Goal: Transaction & Acquisition: Purchase product/service

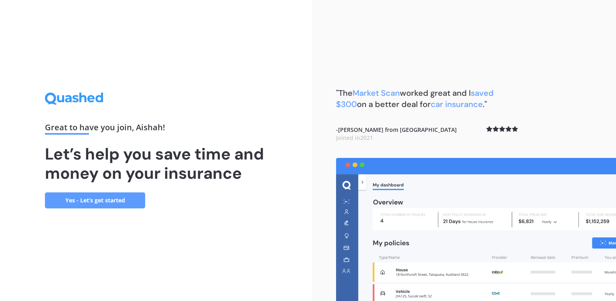
click at [72, 201] on link "Yes - Let’s get started" at bounding box center [95, 201] width 100 height 16
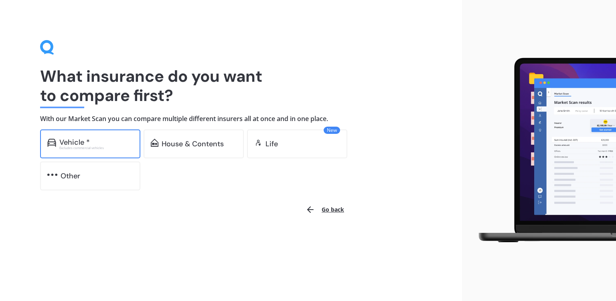
click at [103, 150] on div "Excludes commercial vehicles" at bounding box center [96, 147] width 74 height 3
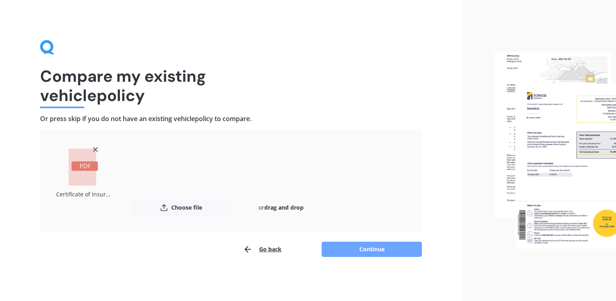
click at [382, 243] on button "Continue" at bounding box center [372, 249] width 100 height 15
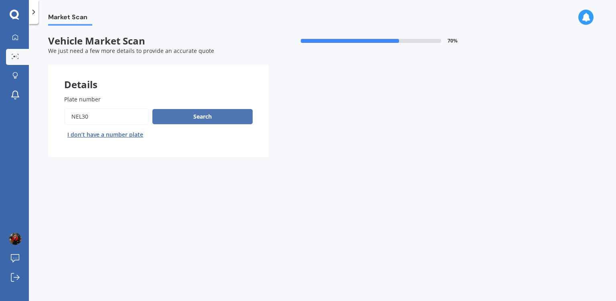
click at [206, 120] on button "Search" at bounding box center [202, 116] width 100 height 15
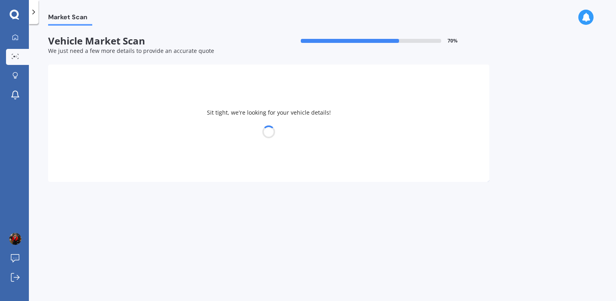
select select "TOYOTA"
select select "AQUA"
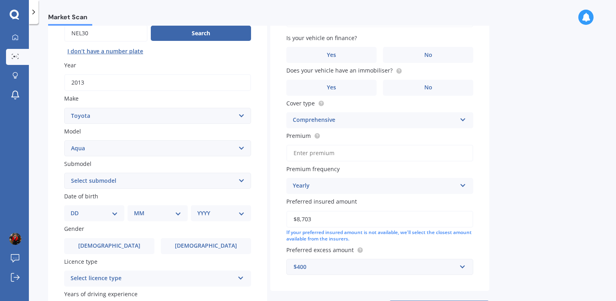
scroll to position [83, 0]
click at [318, 156] on input "Premium" at bounding box center [379, 153] width 187 height 17
type input "$69.00"
click at [341, 191] on div "Yearly" at bounding box center [375, 187] width 164 height 10
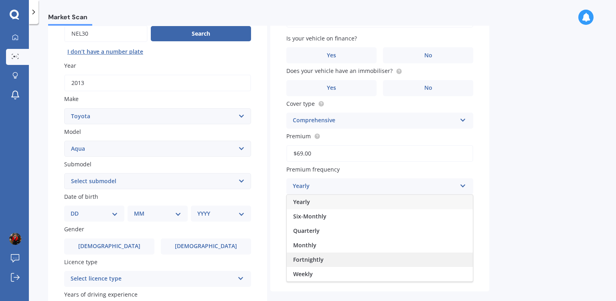
click at [331, 261] on div "Fortnightly" at bounding box center [380, 260] width 186 height 14
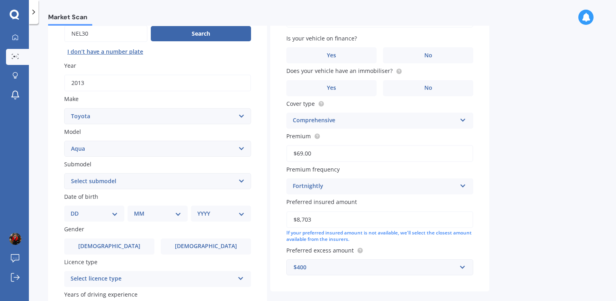
scroll to position [172, 0]
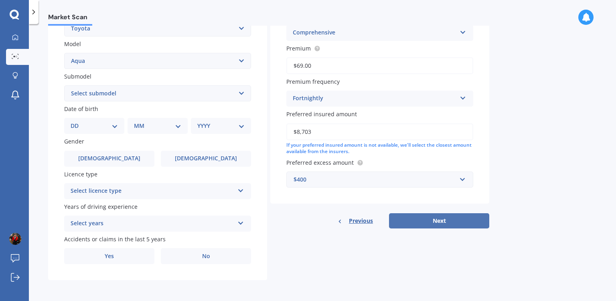
click at [448, 219] on button "Next" at bounding box center [439, 220] width 100 height 15
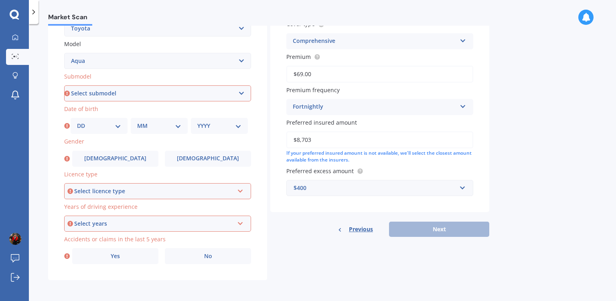
click at [64, 85] on select "Select submodel Hatchback Hybrid" at bounding box center [157, 93] width 187 height 16
select select "HATCHBACK"
click option "Hatchback" at bounding box center [0, 0] width 0 height 0
click at [190, 160] on label "[DEMOGRAPHIC_DATA]" at bounding box center [208, 159] width 86 height 16
click at [0, 0] on input "[DEMOGRAPHIC_DATA]" at bounding box center [0, 0] width 0 height 0
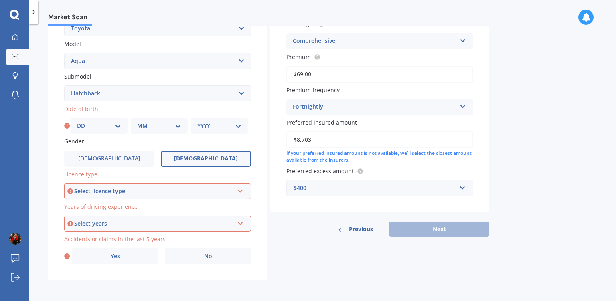
click at [106, 132] on div "DD 01 02 03 04 05 06 07 08 09 10 11 12 13 14 15 16 17 18 19 20 21 22 23 24 25 2…" at bounding box center [99, 126] width 57 height 16
click at [77, 122] on select "DD 01 02 03 04 05 06 07 08 09 10 11 12 13 14 15 16 17 18 19 20 21 22 23 24 25 2…" at bounding box center [99, 126] width 44 height 9
select select "03"
click option "03" at bounding box center [0, 0] width 0 height 0
click at [137, 122] on select "MM 01 02 03 04 05 06 07 08 09 10 11 12" at bounding box center [159, 126] width 44 height 9
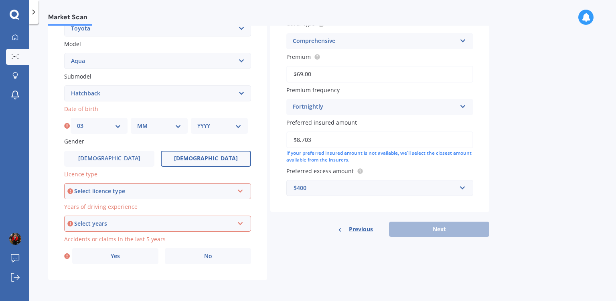
select select "04"
click option "04" at bounding box center [0, 0] width 0 height 0
click at [227, 133] on div "YYYY 2025 2024 2023 2022 2021 2020 2019 2018 2017 2016 2015 2014 2013 2012 2011…" at bounding box center [219, 126] width 57 height 16
select select "1996"
click option "1996" at bounding box center [0, 0] width 0 height 0
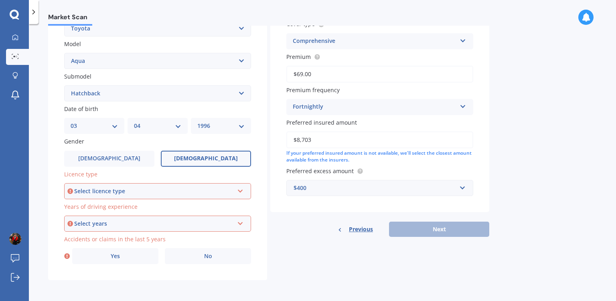
click at [116, 192] on div "Select licence type" at bounding box center [154, 191] width 160 height 9
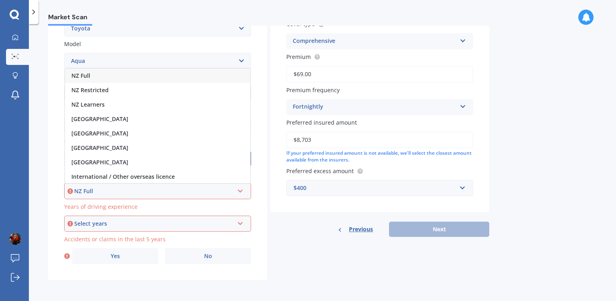
click at [113, 73] on div "NZ Full" at bounding box center [157, 76] width 185 height 14
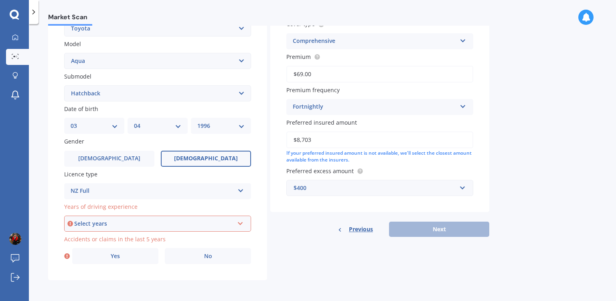
click at [132, 224] on div "Select years" at bounding box center [154, 223] width 160 height 9
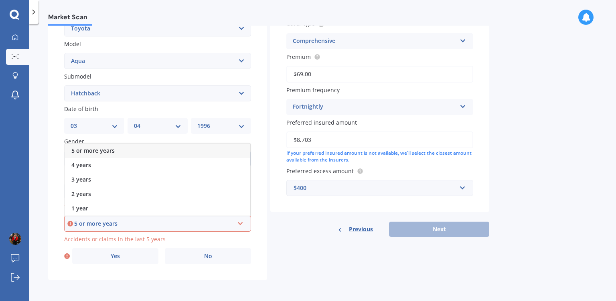
click at [127, 150] on div "5 or more years" at bounding box center [157, 151] width 185 height 14
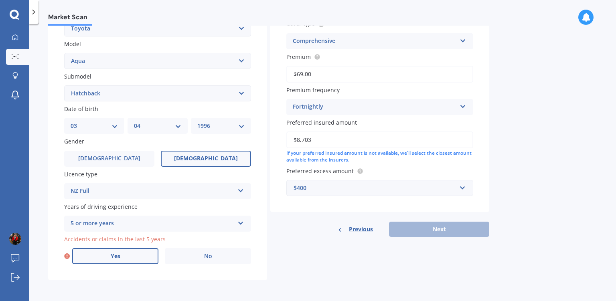
click at [131, 253] on label "Yes" at bounding box center [115, 256] width 86 height 16
click at [0, 0] on input "Yes" at bounding box center [0, 0] width 0 height 0
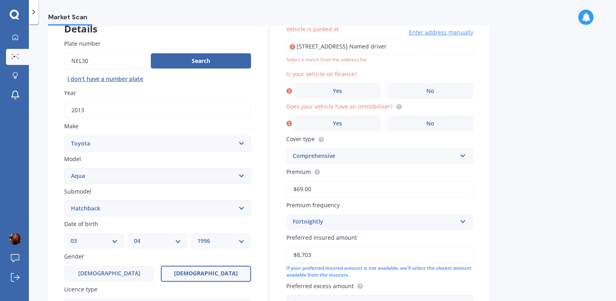
scroll to position [55, 0]
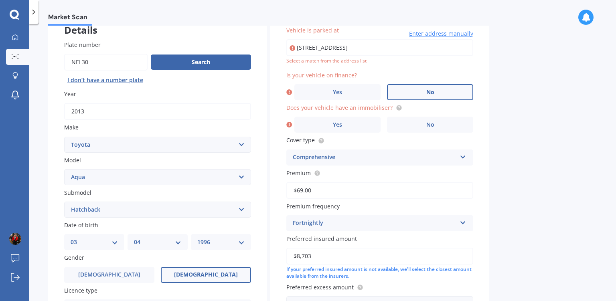
type input "[STREET_ADDRESS]"
click at [418, 87] on label "No" at bounding box center [430, 92] width 86 height 16
click at [0, 0] on input "No" at bounding box center [0, 0] width 0 height 0
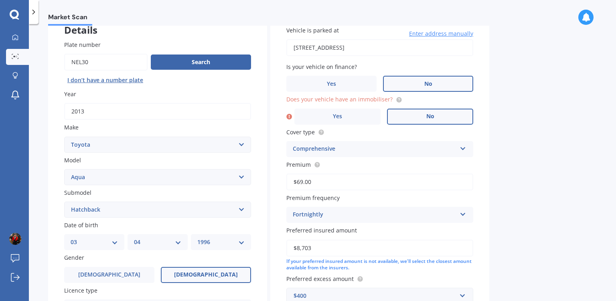
click at [426, 118] on label "No" at bounding box center [430, 117] width 86 height 16
click at [0, 0] on input "No" at bounding box center [0, 0] width 0 height 0
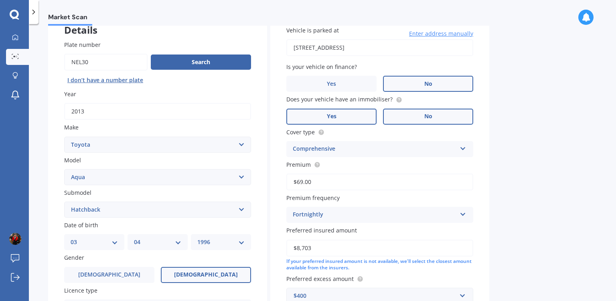
click at [358, 113] on label "Yes" at bounding box center [331, 117] width 90 height 16
click at [0, 0] on input "Yes" at bounding box center [0, 0] width 0 height 0
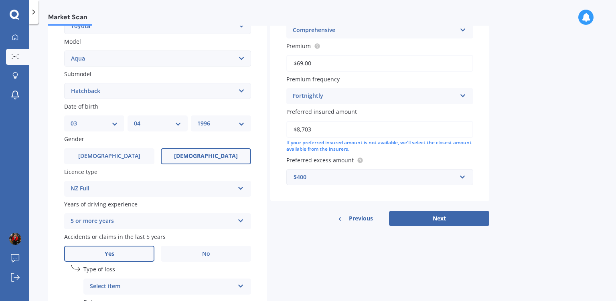
scroll to position [181, 0]
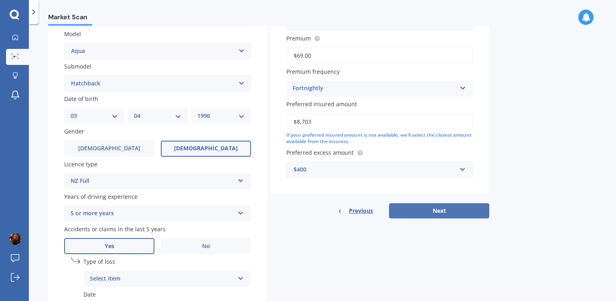
click at [438, 209] on button "Next" at bounding box center [439, 210] width 100 height 15
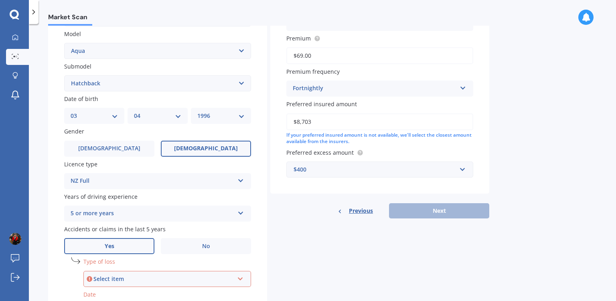
scroll to position [260, 0]
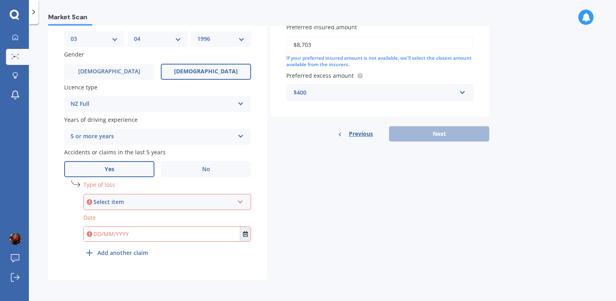
click at [196, 203] on div "Select item" at bounding box center [163, 202] width 140 height 9
click at [158, 218] on div "At fault accident" at bounding box center [167, 217] width 166 height 14
click at [167, 238] on input "text" at bounding box center [162, 234] width 156 height 14
type input "[DATE]"
click at [129, 251] on b "Add another claim" at bounding box center [122, 253] width 51 height 8
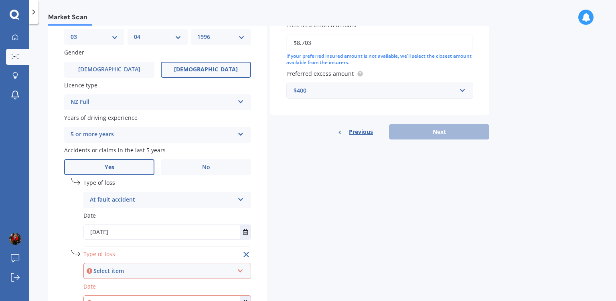
click at [150, 274] on div "Select item" at bounding box center [163, 271] width 140 height 9
click at [140, 243] on div "At fault accident" at bounding box center [167, 241] width 166 height 14
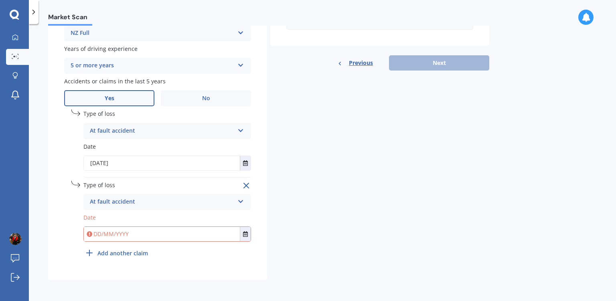
click at [129, 234] on input "text" at bounding box center [162, 234] width 156 height 14
type input "[DATE]"
click at [124, 255] on b "Add another claim" at bounding box center [122, 253] width 51 height 8
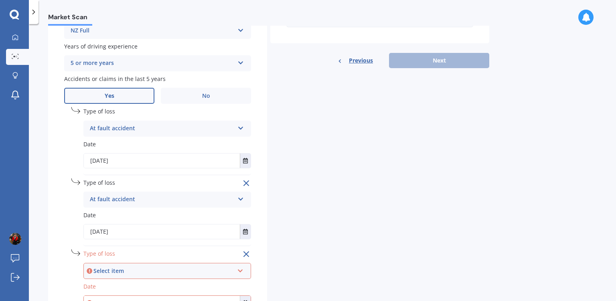
click at [131, 272] on div "Select item" at bounding box center [163, 271] width 140 height 9
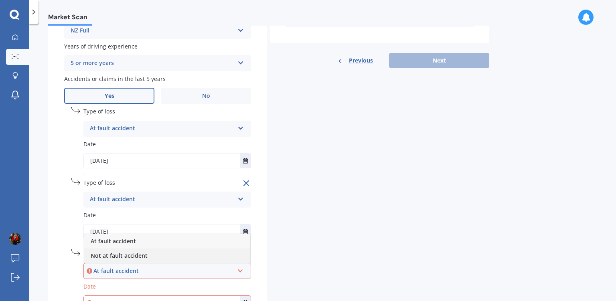
click at [129, 255] on span "Not at fault accident" at bounding box center [119, 256] width 57 height 8
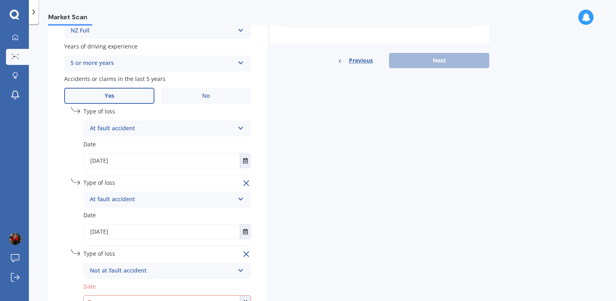
scroll to position [403, 0]
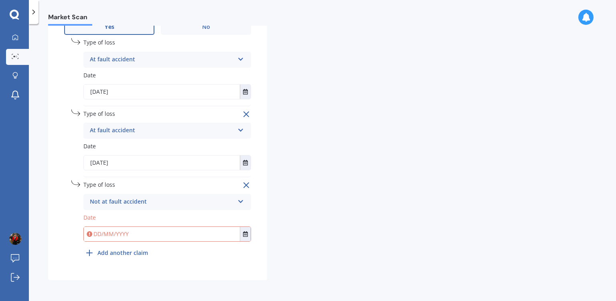
click at [118, 236] on input "text" at bounding box center [162, 234] width 156 height 14
type input "[DATE]"
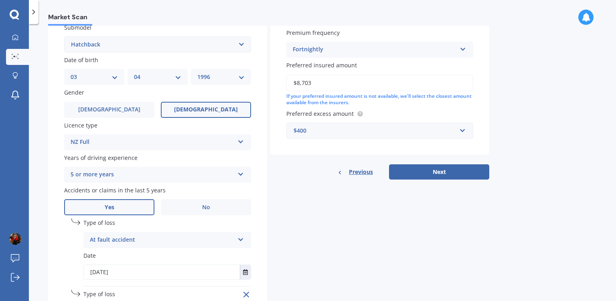
scroll to position [220, 0]
click at [441, 179] on button "Next" at bounding box center [439, 171] width 100 height 15
select select "03"
select select "04"
select select "1996"
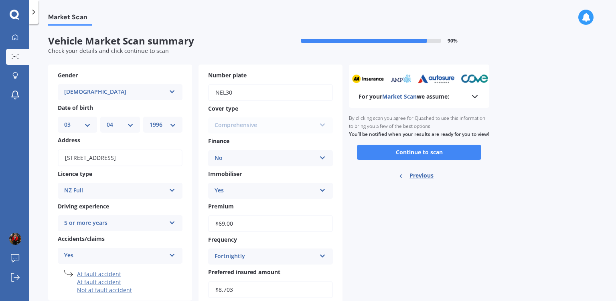
scroll to position [0, 0]
click at [396, 155] on button "Continue to scan" at bounding box center [419, 152] width 124 height 15
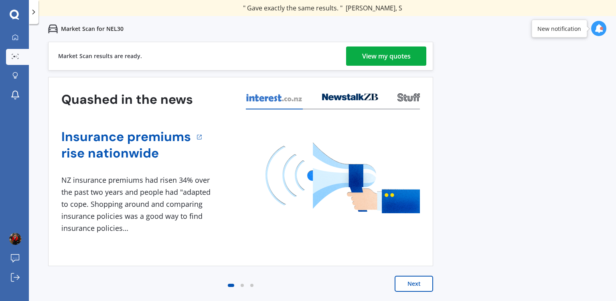
click at [393, 55] on div "View my quotes" at bounding box center [386, 56] width 49 height 19
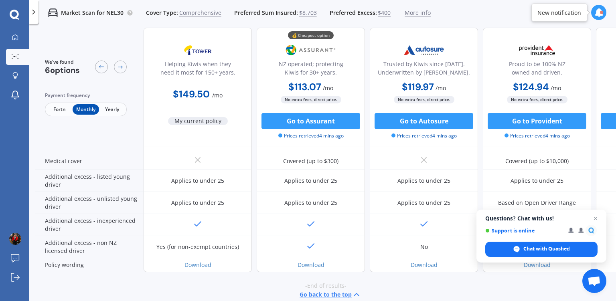
scroll to position [376, 0]
click at [596, 217] on span "Open chat" at bounding box center [596, 219] width 10 height 10
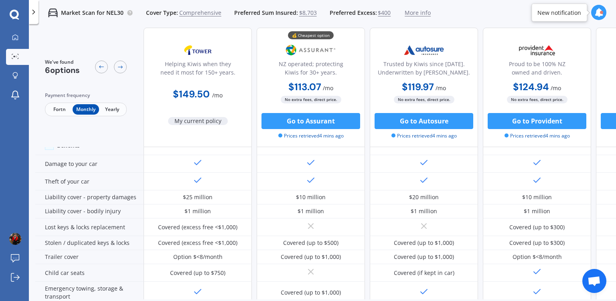
scroll to position [0, 0]
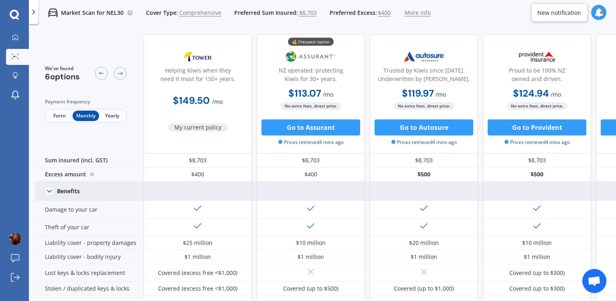
click at [51, 193] on icon at bounding box center [49, 191] width 8 height 8
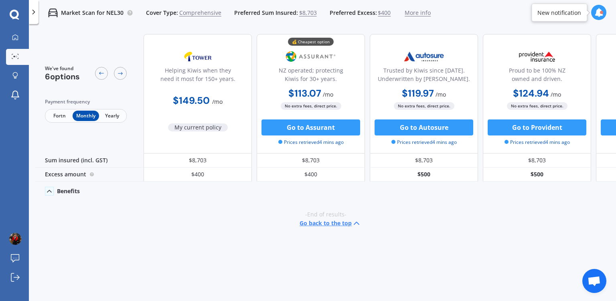
click at [51, 193] on icon at bounding box center [49, 191] width 8 height 8
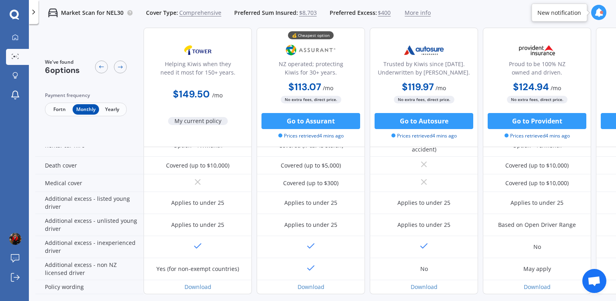
scroll to position [387, 0]
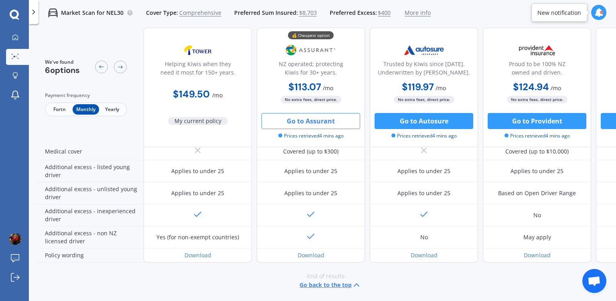
click at [293, 122] on button "Go to Assurant" at bounding box center [311, 121] width 99 height 16
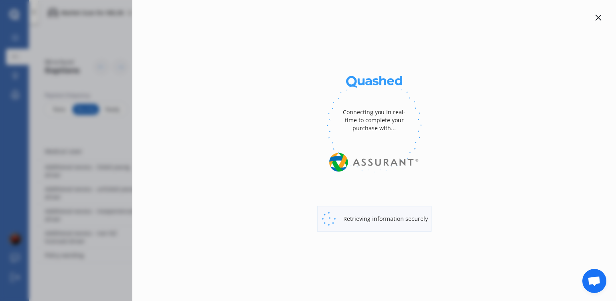
select select "Monthly"
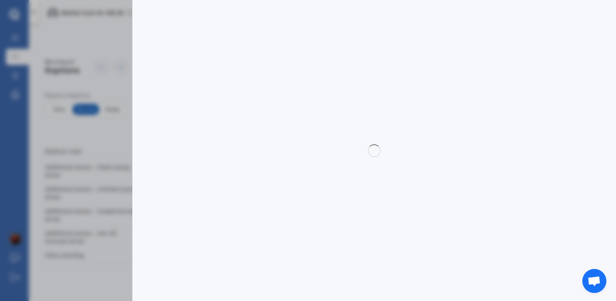
select select "full"
select select "0"
select select "Canterbury"
select select "TOYOTA"
select select "AQUA"
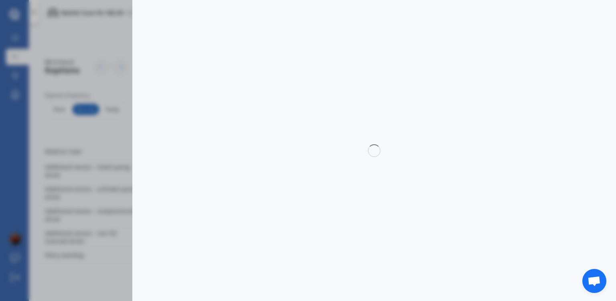
select select "HATCHBACK"
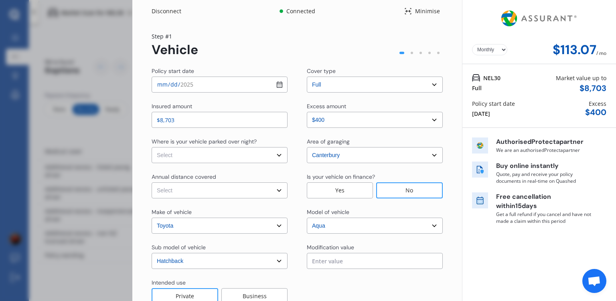
scroll to position [51, 0]
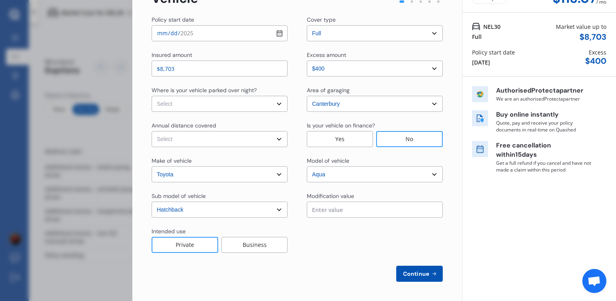
click at [152, 96] on select "Select In a garage On own property On street or road" at bounding box center [220, 104] width 136 height 16
select select "On street or road"
click option "On street or road" at bounding box center [0, 0] width 0 height 0
click at [152, 131] on select "Select Low (less than 15,000km per year) Average (15,000-30,000km per year) Hig…" at bounding box center [220, 139] width 136 height 16
select select "20000"
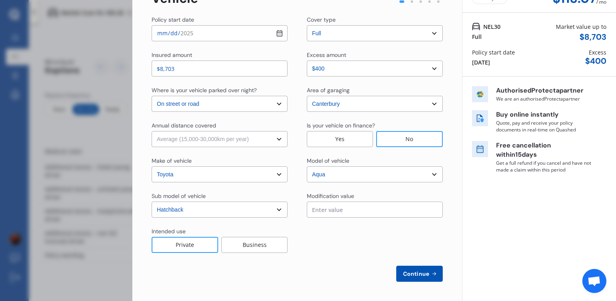
click option "Average (15,000-30,000km per year)" at bounding box center [0, 0] width 0 height 0
click at [418, 271] on span "Continue" at bounding box center [415, 274] width 29 height 6
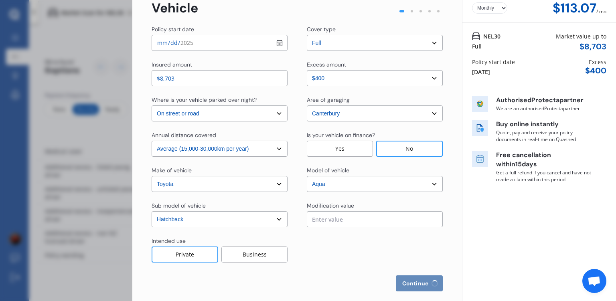
select select "Miss"
select select "03"
select select "04"
select select "1996"
select select "full"
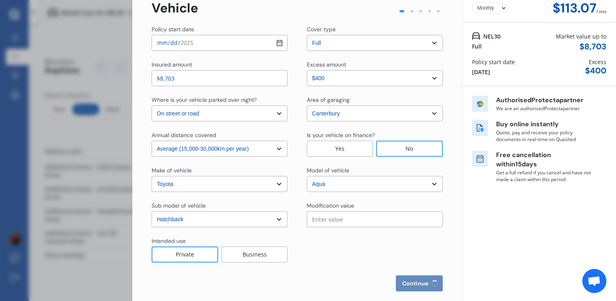
select select "more than 4 years"
select select "[GEOGRAPHIC_DATA]"
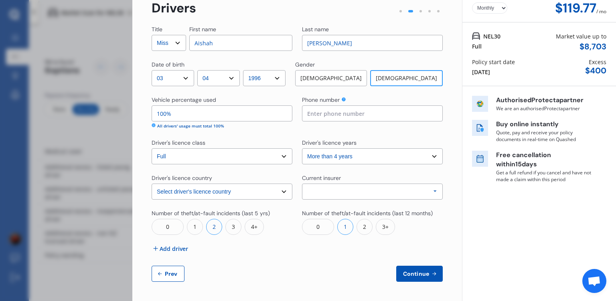
click at [416, 279] on button "Continue" at bounding box center [419, 274] width 47 height 16
click at [410, 277] on span "Continue" at bounding box center [415, 274] width 29 height 6
click at [348, 113] on input at bounding box center [372, 113] width 141 height 16
type input "02041821887"
click at [410, 272] on span "Continue" at bounding box center [415, 274] width 29 height 6
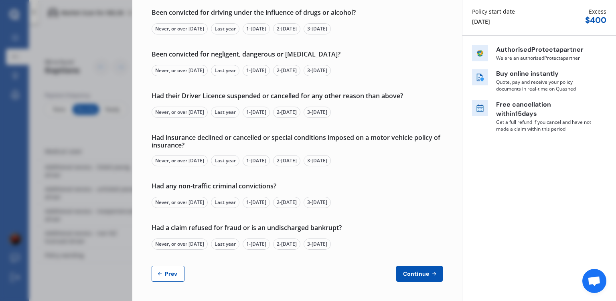
scroll to position [0, 0]
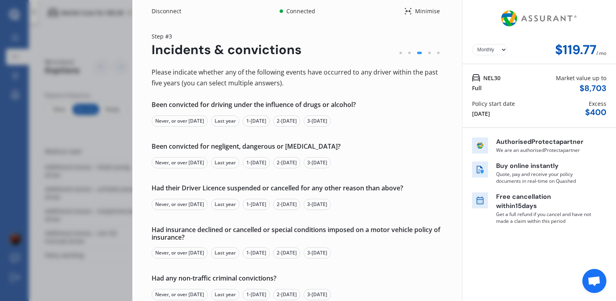
click at [97, 126] on div "Disconnect Connected Minimise Yearly Monthly $119.77 / mo Step # 3 Incidents & …" at bounding box center [308, 150] width 616 height 301
click at [412, 10] on div "Minimise" at bounding box center [427, 11] width 31 height 8
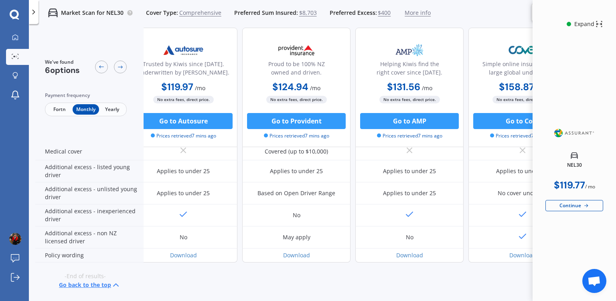
scroll to position [387, 241]
